Goal: Task Accomplishment & Management: Use online tool/utility

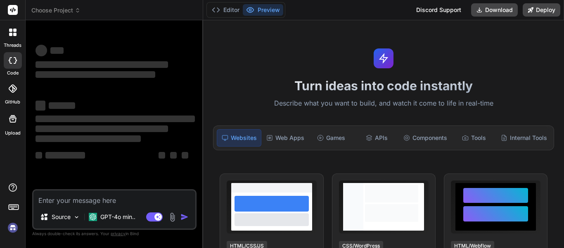
scroll to position [21, 0]
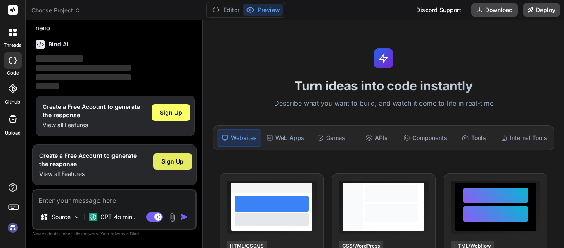
click at [169, 162] on span "Sign Up" at bounding box center [173, 161] width 22 height 8
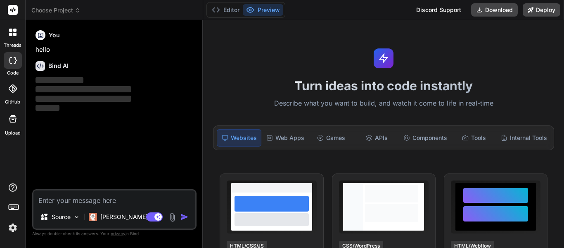
scroll to position [0, 0]
type textarea "x"
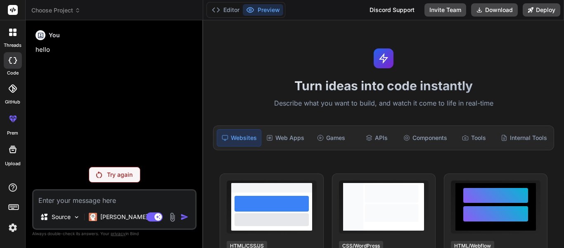
click at [81, 199] on textarea at bounding box center [114, 197] width 162 height 15
type textarea "T"
type textarea "x"
type textarea "To"
type textarea "x"
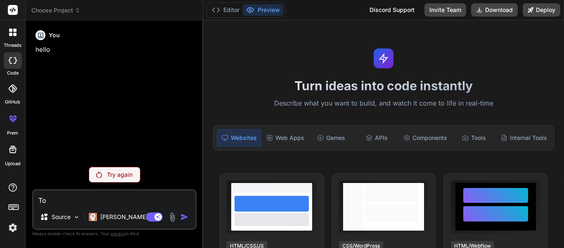
type textarea "To"
type textarea "x"
type textarea "To D"
type textarea "x"
type textarea "To Do"
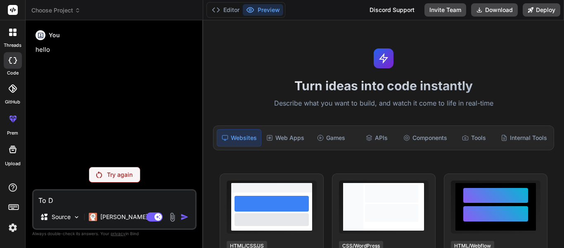
type textarea "x"
type textarea "To Do"
type textarea "x"
type textarea "To Do L"
type textarea "x"
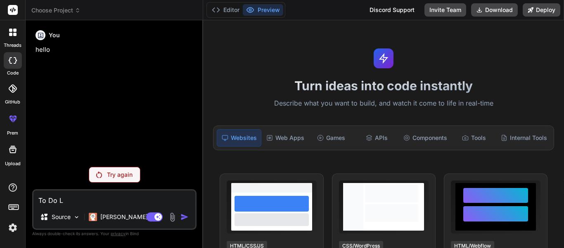
type textarea "To Do Li"
type textarea "x"
type textarea "To Do Lis"
type textarea "x"
type textarea "To Do List"
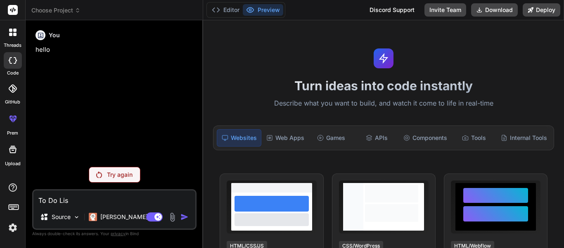
type textarea "x"
type textarea "To Do List"
type textarea "x"
drag, startPoint x: 73, startPoint y: 198, endPoint x: 33, endPoint y: 200, distance: 39.7
click at [33, 200] on textarea "To Do List" at bounding box center [114, 197] width 162 height 15
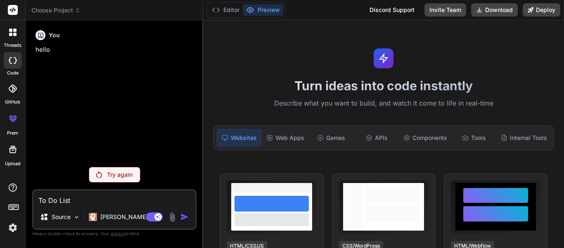
paste textarea "A classic for learning fundamentals. Implement features like adding, editing, d…"
type textarea "A classic for learning fundamentals. Implement features like adding, editing, d…"
type textarea "x"
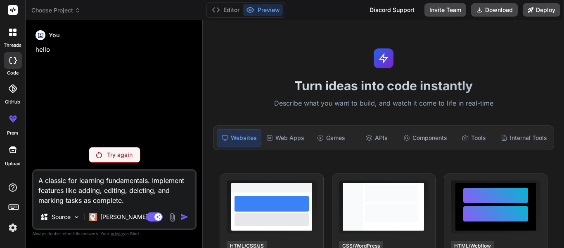
type textarea "A classic for learning fundamentals. Implement features like adding, editing, d…"
click at [110, 154] on p "Try again" at bounding box center [120, 154] width 26 height 8
click at [111, 154] on p "Try again" at bounding box center [120, 154] width 26 height 8
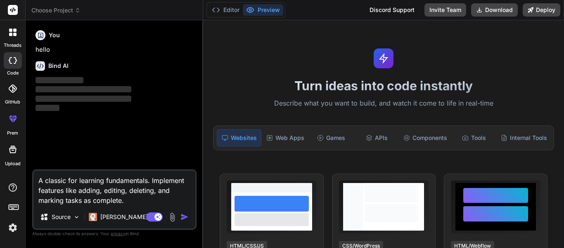
type textarea "x"
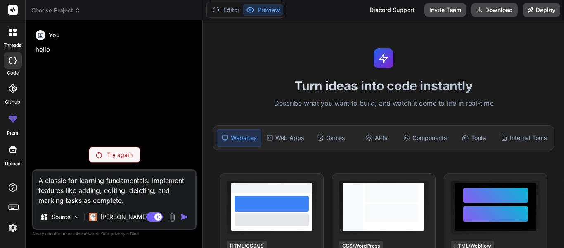
click at [16, 227] on img at bounding box center [13, 227] width 14 height 14
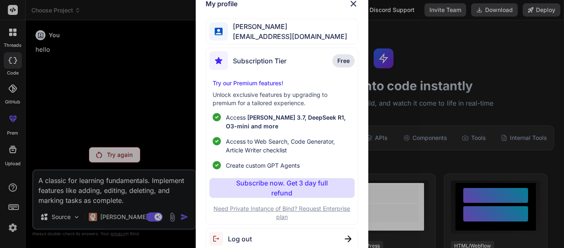
click at [350, 5] on img at bounding box center [354, 4] width 10 height 10
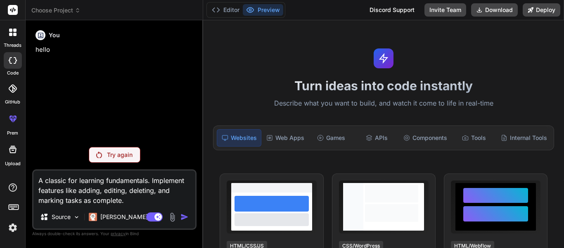
click at [129, 200] on textarea "A classic for learning fundamentals. Implement features like adding, editing, d…" at bounding box center [114, 187] width 162 height 35
type textarea "A classic for learning fundamentals. Implement features like adding, editing, d…"
type textarea "x"
type textarea "A classic for learning fundamentals. Implement features like adding, editing, d…"
type textarea "x"
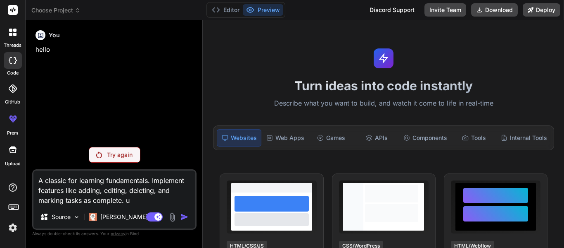
type textarea "A classic for learning fundamentals. Implement features like adding, editing, d…"
type textarea "x"
type textarea "A classic for learning fundamentals. Implement features like adding, editing, d…"
type textarea "x"
type textarea "A classic for learning fundamentals. Implement features like adding, editing, d…"
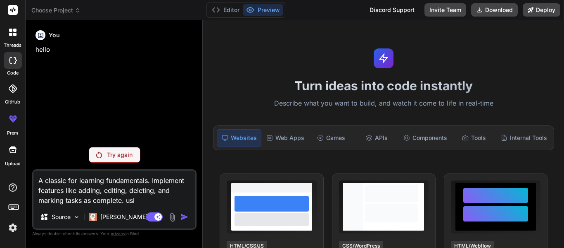
type textarea "x"
type textarea "A classic for learning fundamentals. Implement features like adding, editing, d…"
type textarea "x"
type textarea "A classic for learning fundamentals. Implement features like adding, editing, d…"
type textarea "x"
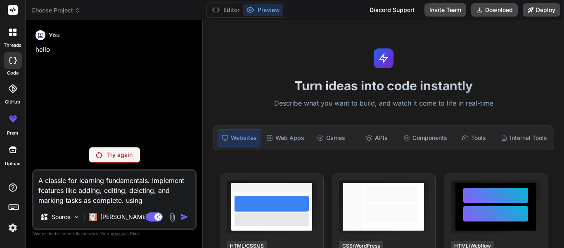
type textarea "A classic for learning fundamentals. Implement features like adding, editing, d…"
type textarea "x"
type textarea "A classic for learning fundamentals. Implement features like adding, editing, d…"
type textarea "x"
type textarea "A classic for learning fundamentals. Implement features like adding, editing, d…"
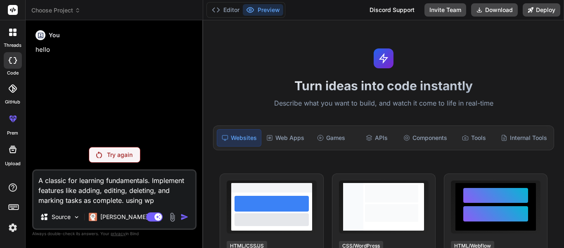
type textarea "x"
type textarea "A classic for learning fundamentals. Implement features like adding, editing, d…"
type textarea "x"
type textarea "A classic for learning fundamentals. Implement features like adding, editing, d…"
type textarea "x"
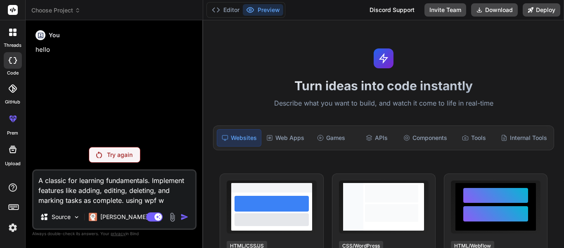
type textarea "A classic for learning fundamentals. Implement features like adding, editing, d…"
type textarea "x"
type textarea "A classic for learning fundamentals. Implement features like adding, editing, d…"
type textarea "x"
type textarea "A classic for learning fundamentals. Implement features like adding, editing, d…"
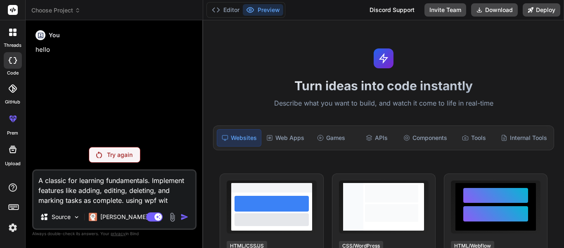
type textarea "x"
type textarea "A classic for learning fundamentals. Implement features like adding, editing, d…"
type textarea "x"
type textarea "A classic for learning fundamentals. Implement features like adding, editing, d…"
type textarea "x"
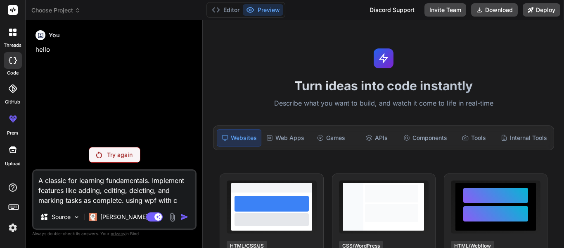
type textarea "A classic for learning fundamentals. Implement features like adding, editing, d…"
type textarea "x"
type textarea "A classic for learning fundamentals. Implement features like adding, editing, d…"
type textarea "x"
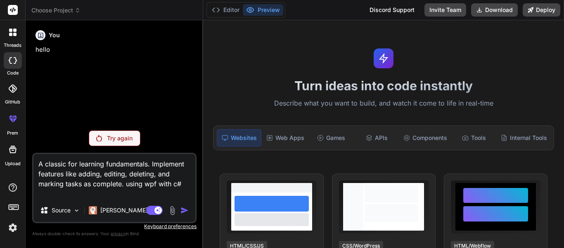
type textarea "A classic for learning fundamentals. Implement features like adding, editing, d…"
click at [180, 207] on div "Agent Mode. When this toggle is activated, AI automatically makes decisions, re…" at bounding box center [169, 210] width 48 height 10
click at [114, 138] on p "Try again" at bounding box center [120, 138] width 26 height 8
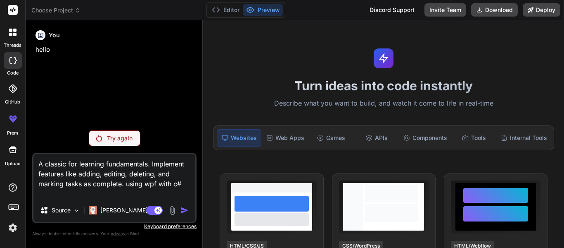
click at [118, 136] on p "Try again" at bounding box center [120, 138] width 26 height 8
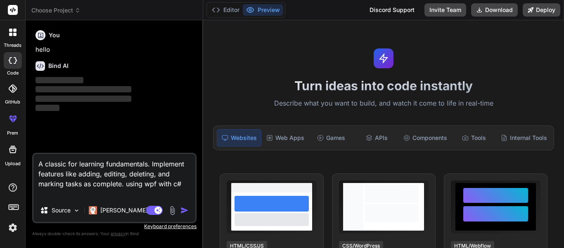
type textarea "x"
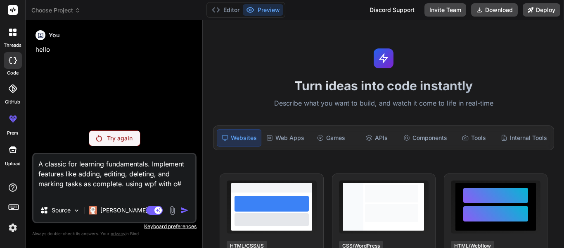
drag, startPoint x: 189, startPoint y: 185, endPoint x: 28, endPoint y: 158, distance: 163.4
click at [28, 158] on div "Bind AI Web Search Created with Pixso. Code Generator You hello Try again A cla…" at bounding box center [115, 133] width 178 height 227
click at [176, 187] on textarea "A classic for learning fundamentals. Implement features like adding, editing, d…" at bounding box center [114, 176] width 162 height 45
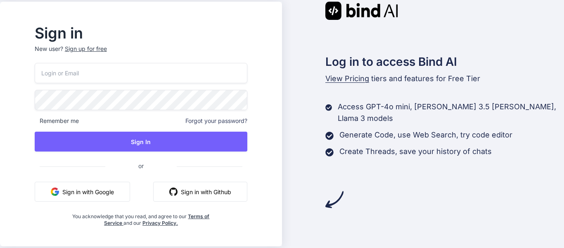
click at [124, 72] on input "email" at bounding box center [141, 73] width 213 height 20
type input "[EMAIL_ADDRESS][DOMAIN_NAME]"
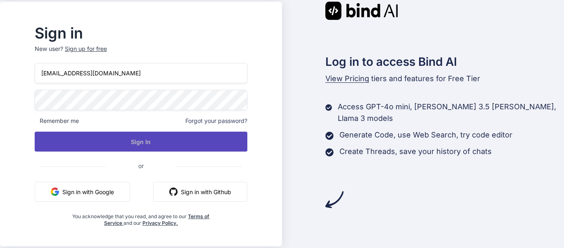
click at [154, 138] on button "Sign In" at bounding box center [141, 141] width 213 height 20
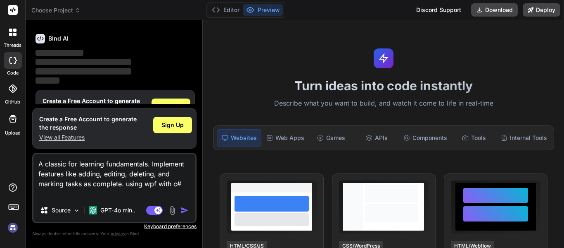
scroll to position [28, 0]
click at [169, 124] on span "Sign Up" at bounding box center [173, 125] width 22 height 8
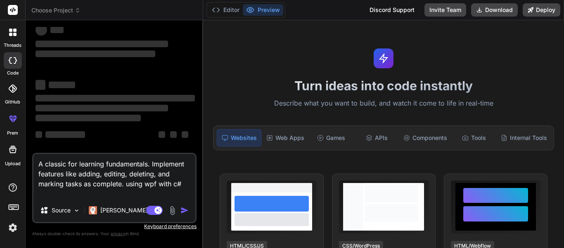
scroll to position [0, 0]
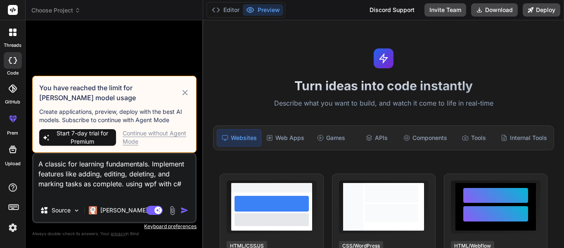
click at [185, 93] on icon at bounding box center [184, 92] width 5 height 5
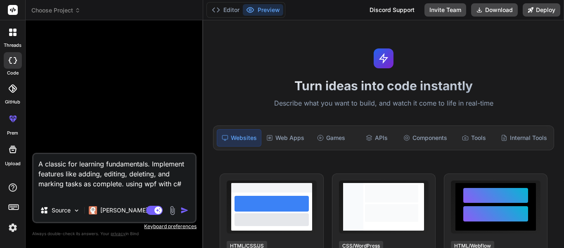
click at [185, 207] on img "button" at bounding box center [185, 210] width 8 height 8
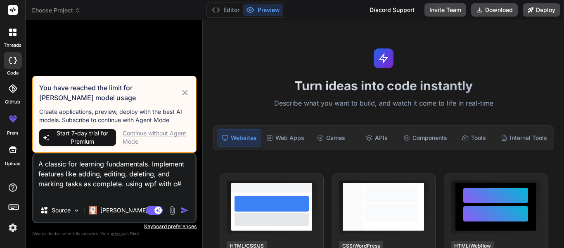
click at [155, 135] on div "Continue without Agent Mode" at bounding box center [156, 137] width 67 height 17
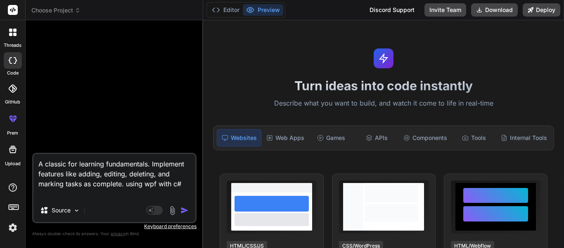
click at [184, 209] on img "button" at bounding box center [185, 210] width 8 height 8
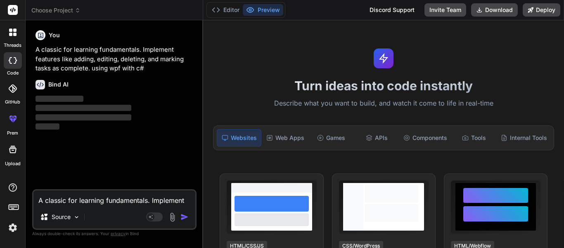
drag, startPoint x: 184, startPoint y: 209, endPoint x: 139, endPoint y: 105, distance: 113.2
click at [139, 105] on p "‌" at bounding box center [116, 108] width 160 height 10
click at [135, 106] on p "‌" at bounding box center [116, 108] width 160 height 10
drag, startPoint x: 135, startPoint y: 106, endPoint x: 108, endPoint y: 103, distance: 26.6
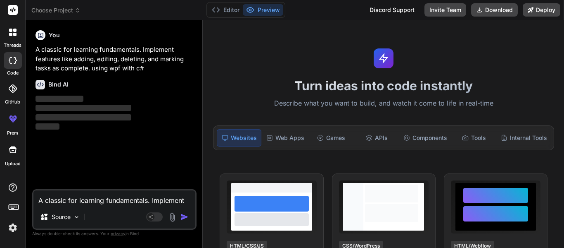
click at [108, 103] on p "‌" at bounding box center [116, 108] width 160 height 10
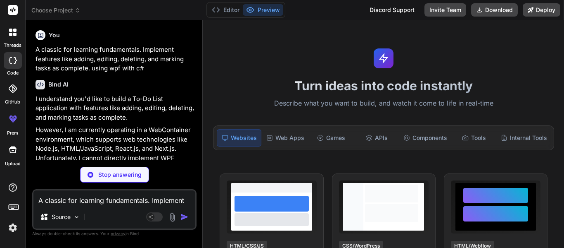
type textarea "x"
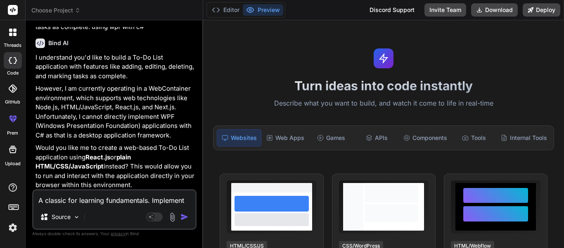
scroll to position [44, 0]
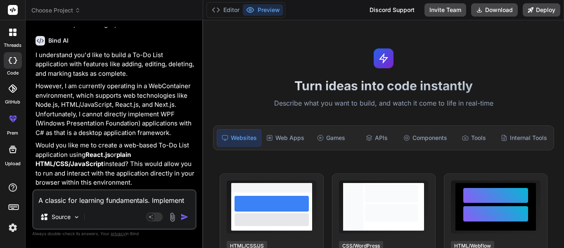
drag, startPoint x: 108, startPoint y: 189, endPoint x: 74, endPoint y: 162, distance: 42.7
click at [74, 160] on strong "plain HTML/CSS/JavaScript" at bounding box center [84, 158] width 97 height 17
click at [108, 193] on textarea "A classic for learning fundamentals. Implement features like adding, editing, d…" at bounding box center [114, 197] width 162 height 15
type textarea "u"
type textarea "x"
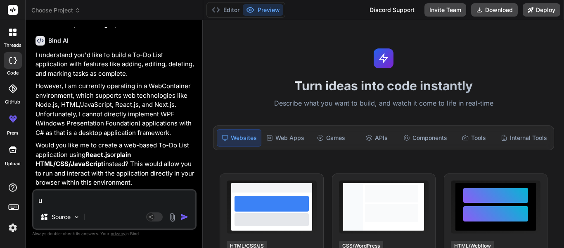
type textarea "us"
type textarea "x"
type textarea "use"
type textarea "x"
type textarea "use"
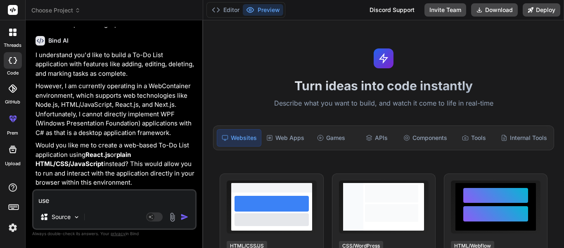
type textarea "x"
type textarea "use x"
type textarea "x"
type textarea "use xa"
type textarea "x"
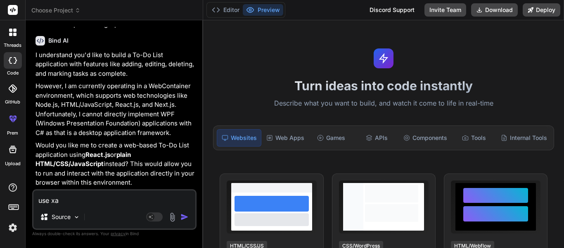
type textarea "use xam"
type textarea "x"
type textarea "use xaml"
type textarea "x"
type textarea "use xaml,"
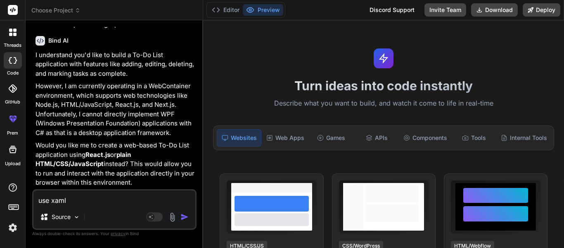
type textarea "x"
type textarea "use xaml,c"
type textarea "x"
type textarea "use xaml,c#"
type textarea "x"
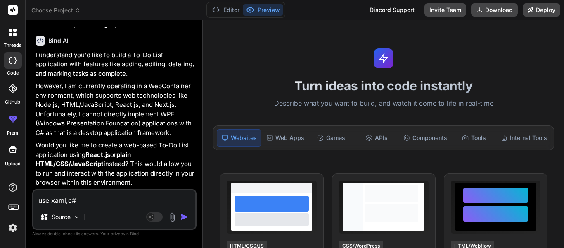
type textarea "use xaml,c#,"
type textarea "x"
type textarea "use xaml,c#,w"
type textarea "x"
type textarea "use xaml,c#,wi"
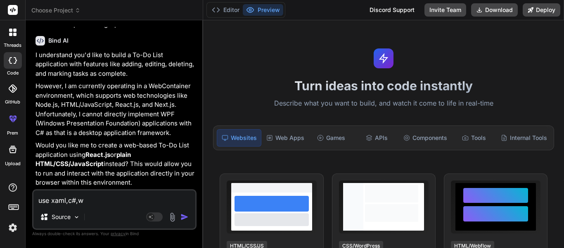
type textarea "x"
type textarea "use xaml,c#,wit"
type textarea "x"
type textarea "use xaml,c#,with"
type textarea "x"
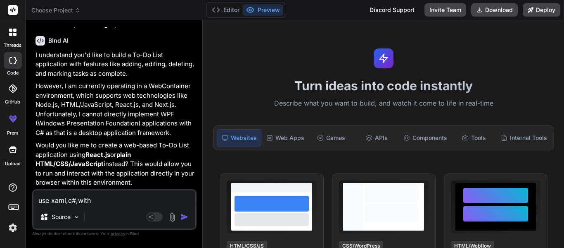
type textarea "use xaml,c#,with"
type textarea "x"
type textarea "use xaml,c#,with w"
type textarea "x"
type textarea "use xaml,c#,with wp"
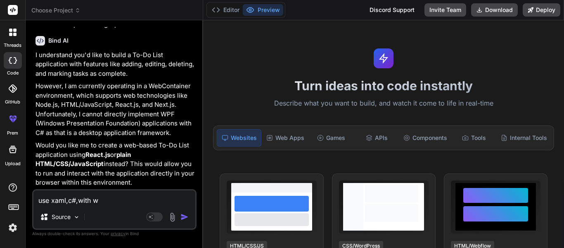
type textarea "x"
type textarea "use xaml,c#,with wpf"
type textarea "x"
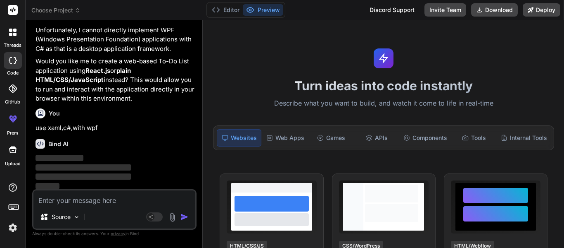
scroll to position [129, 0]
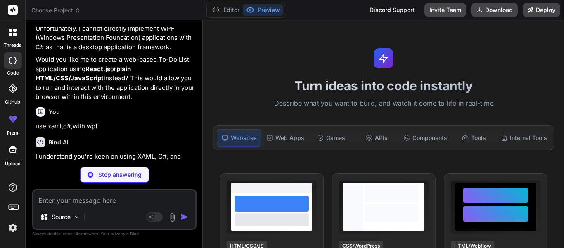
type textarea "x"
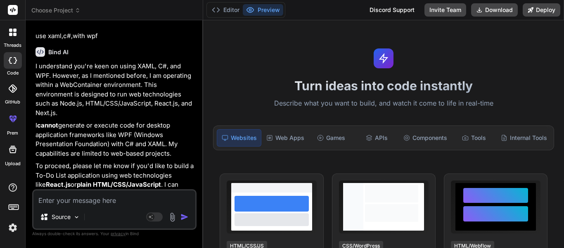
scroll to position [221, 0]
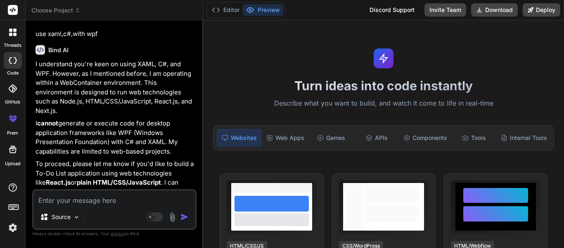
type textarea "y"
type textarea "x"
type textarea "j"
type textarea "x"
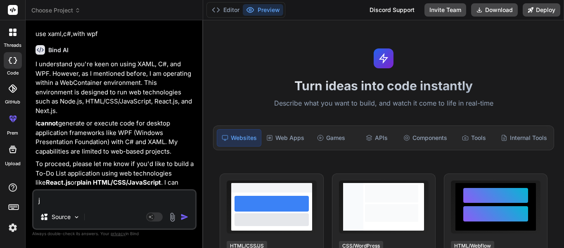
type textarea "ja"
type textarea "x"
type textarea "jav"
type textarea "x"
type textarea "java"
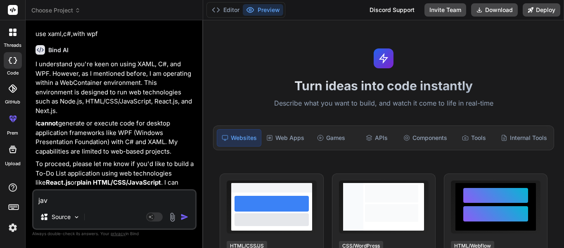
type textarea "x"
type textarea "javas"
type textarea "x"
type textarea "javasc"
type textarea "x"
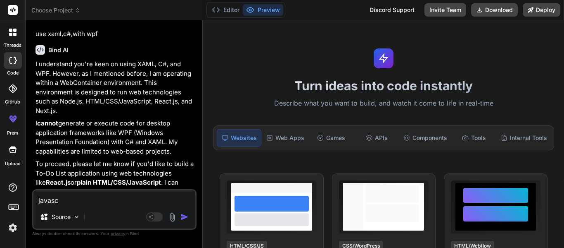
type textarea "javascr"
type textarea "x"
type textarea "javascri"
type textarea "x"
type textarea "javascrip"
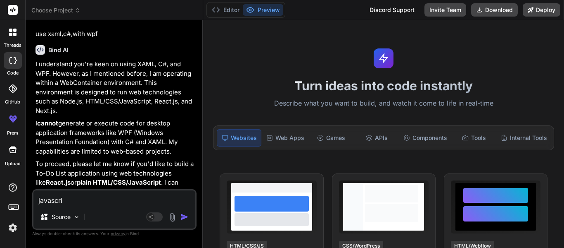
type textarea "x"
type textarea "javascript"
type textarea "x"
type textarea "javascript,"
type textarea "x"
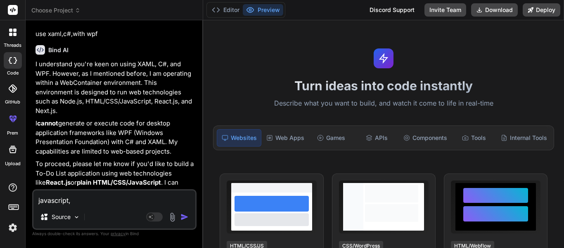
type textarea "javascript,r"
type textarea "x"
type textarea "javascript,re"
type textarea "x"
type textarea "javascript,rea"
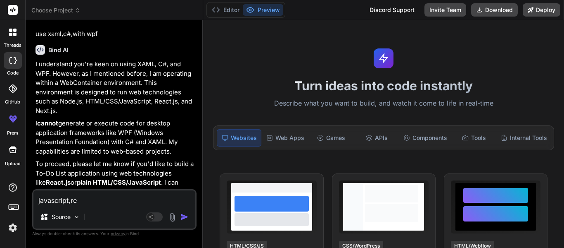
type textarea "x"
type textarea "javascript,reac"
type textarea "x"
type textarea "javascript,react"
type textarea "x"
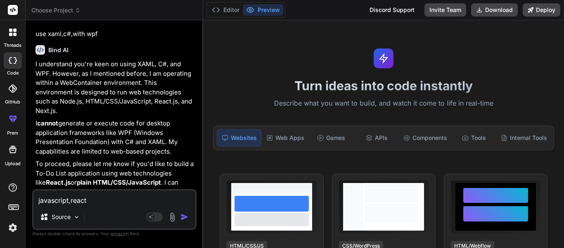
type textarea "javascript,react."
type textarea "x"
type textarea "javascript,react.j"
type textarea "x"
type textarea "javascript,react.js"
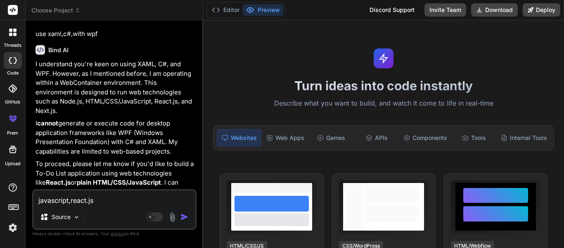
type textarea "x"
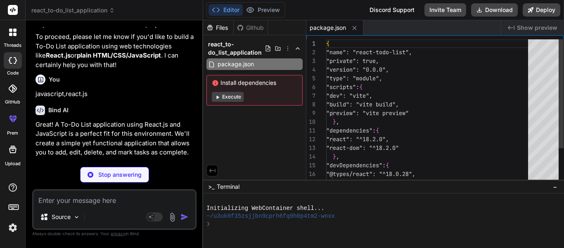
scroll to position [390, 0]
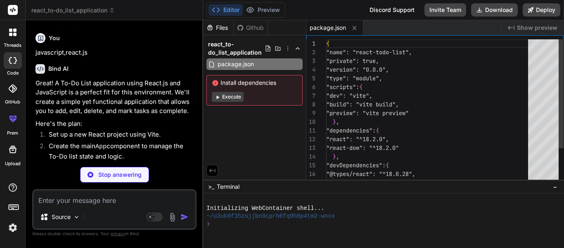
type textarea "x"
type textarea "<div id="root"></div> <script type="module" src="/src/main.jsx"></script> </bod…"
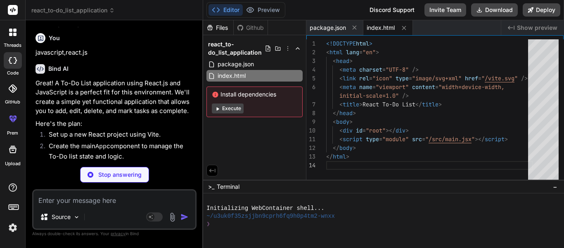
type textarea "x"
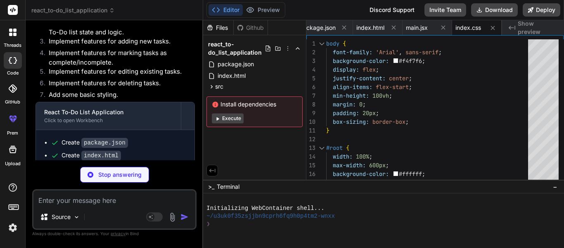
scroll to position [550, 0]
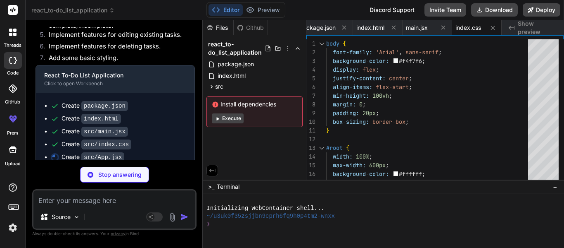
type textarea "x"
type textarea "</ul> </div> ); } export default App;"
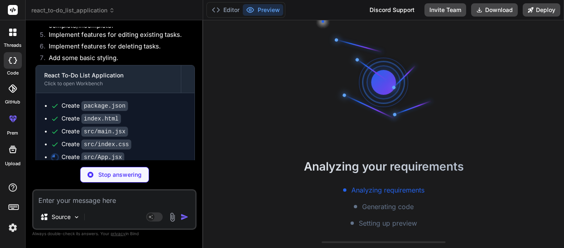
scroll to position [24, 0]
type textarea "x"
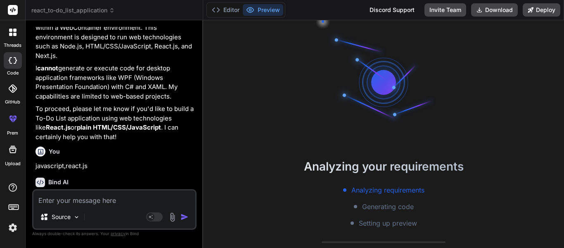
scroll to position [262, 0]
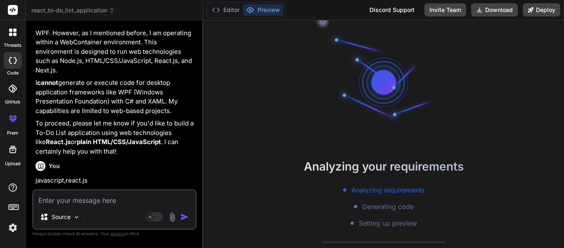
click at [90, 200] on textarea at bounding box center [114, 197] width 162 height 15
type textarea "w"
type textarea "x"
type textarea "wr"
type textarea "x"
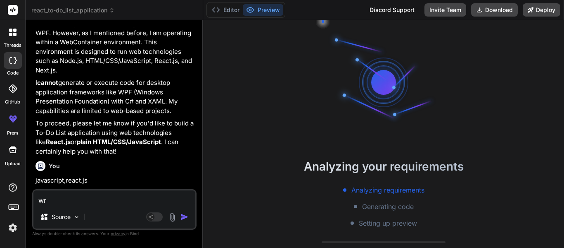
type textarea "wri"
type textarea "x"
type textarea "writ"
type textarea "x"
type textarea "write"
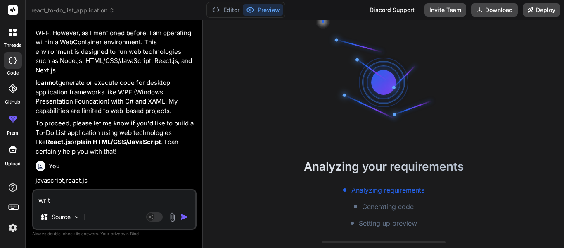
type textarea "x"
type textarea "write"
type textarea "x"
type textarea "write t"
type textarea "x"
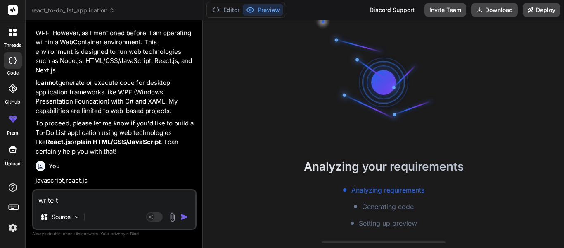
type textarea "write th"
type textarea "x"
type textarea "write the"
type textarea "x"
type textarea "write the"
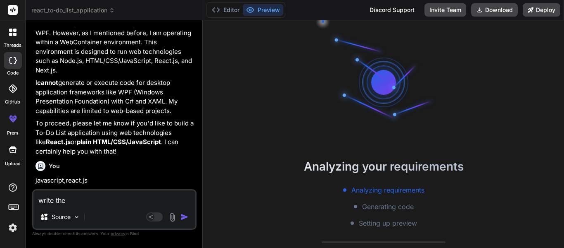
type textarea "x"
type textarea "write the c"
type textarea "x"
type textarea "write the co"
type textarea "x"
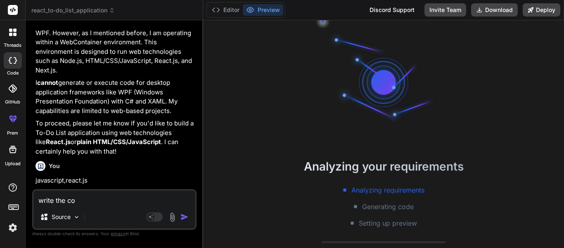
type textarea "write the cod"
type textarea "x"
type textarea "write the code"
type textarea "x"
type textarea "write the code"
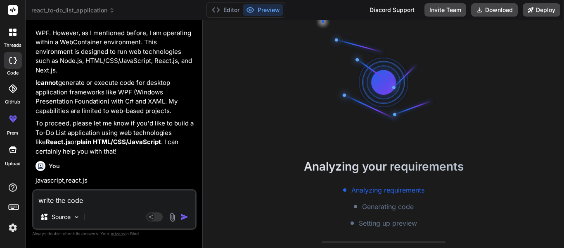
type textarea "x"
type textarea "write the code t"
type textarea "x"
type textarea "write the code to"
type textarea "x"
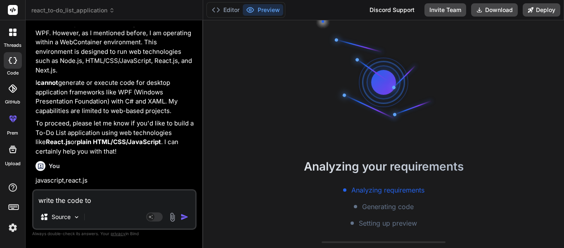
type textarea "write the code to"
type textarea "x"
type textarea "write the code to t"
type textarea "x"
type textarea "write the code to to"
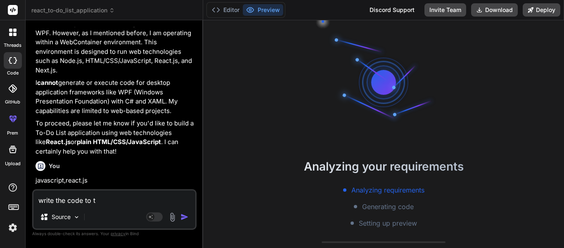
type textarea "x"
type textarea "write the code to to-"
type textarea "x"
type textarea "write the code to to-d"
type textarea "x"
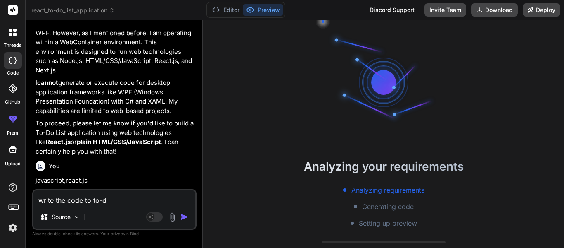
type textarea "write the code to to-do"
type textarea "x"
type textarea "write the code to to-d"
type textarea "x"
type textarea "write the code to to-"
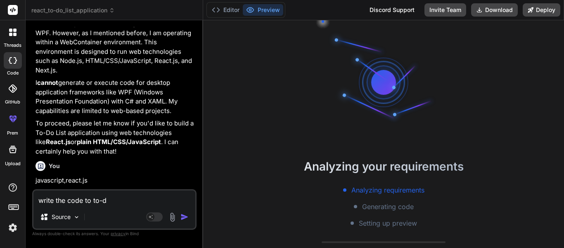
type textarea "x"
type textarea "write the code to to"
type textarea "x"
type textarea "write the code to t"
type textarea "x"
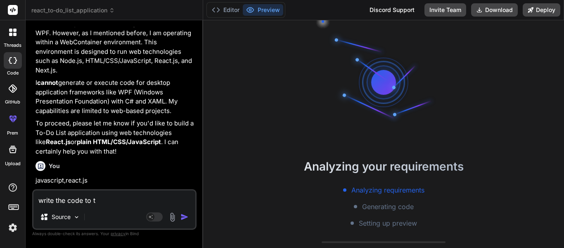
type textarea "write the code to"
type textarea "x"
type textarea "write the code to"
type textarea "x"
type textarea "write the code t"
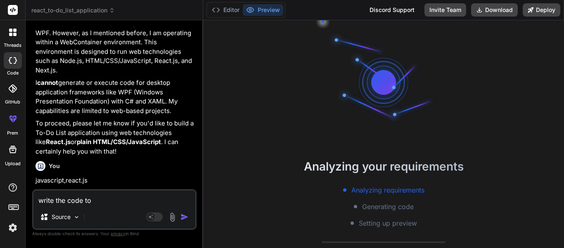
type textarea "x"
type textarea "write the code"
type textarea "x"
paste textarea "A classic for learning fundamentals. Implement features like adding, editing, d…"
type textarea "write the code A classic for learning fundamentals. Implement features like add…"
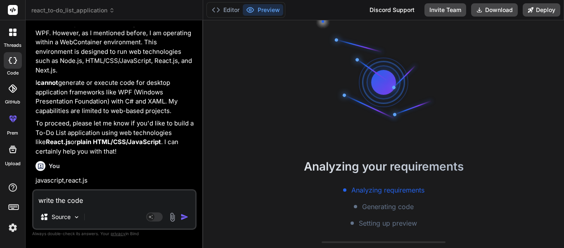
type textarea "x"
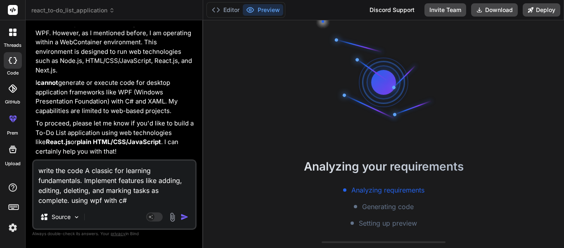
type textarea "write the code A classic for learning fundamentals. Implement features like add…"
click at [182, 217] on img "button" at bounding box center [185, 216] width 8 height 8
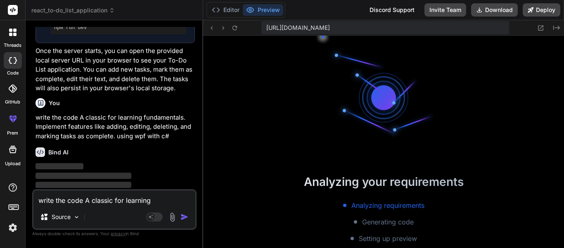
scroll to position [243, 0]
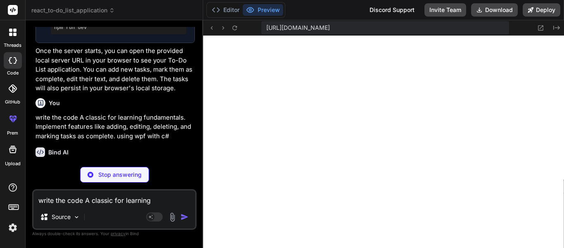
type textarea "x"
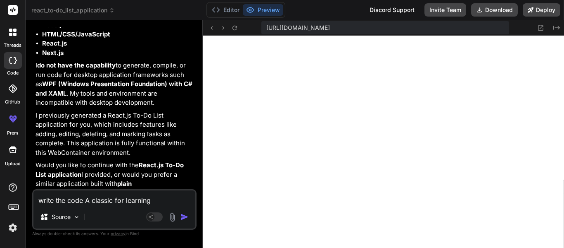
scroll to position [941, 0]
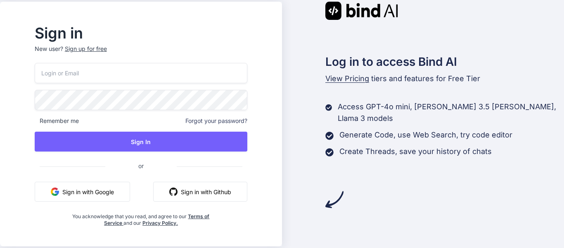
click at [138, 74] on input "email" at bounding box center [141, 73] width 213 height 20
type input "[EMAIL_ADDRESS][DOMAIN_NAME]"
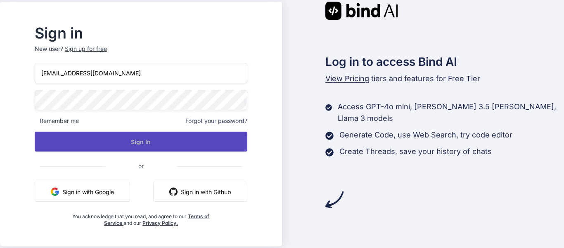
click at [162, 140] on button "Sign In" at bounding box center [141, 141] width 213 height 20
